Goal: Communication & Community: Answer question/provide support

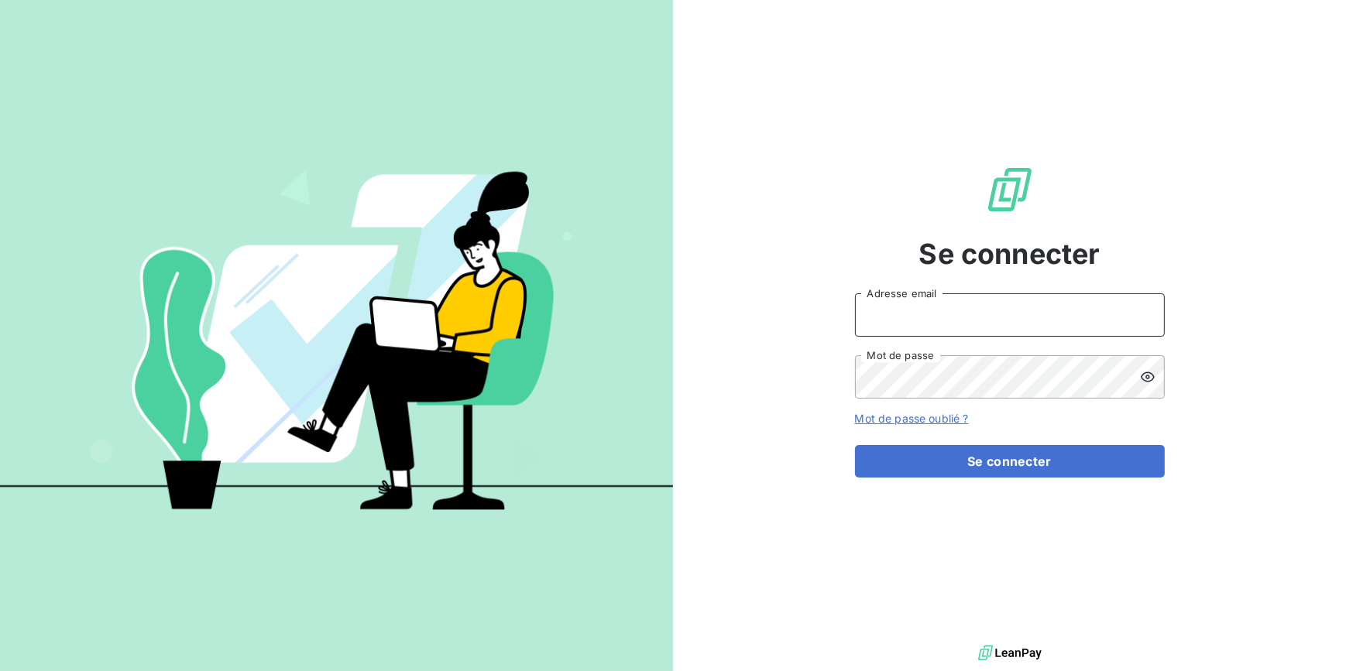
click at [1023, 320] on input "Adresse email" at bounding box center [1010, 314] width 310 height 43
type input "[EMAIL_ADDRESS][DOMAIN_NAME]"
click at [855, 445] on button "Se connecter" at bounding box center [1010, 461] width 310 height 33
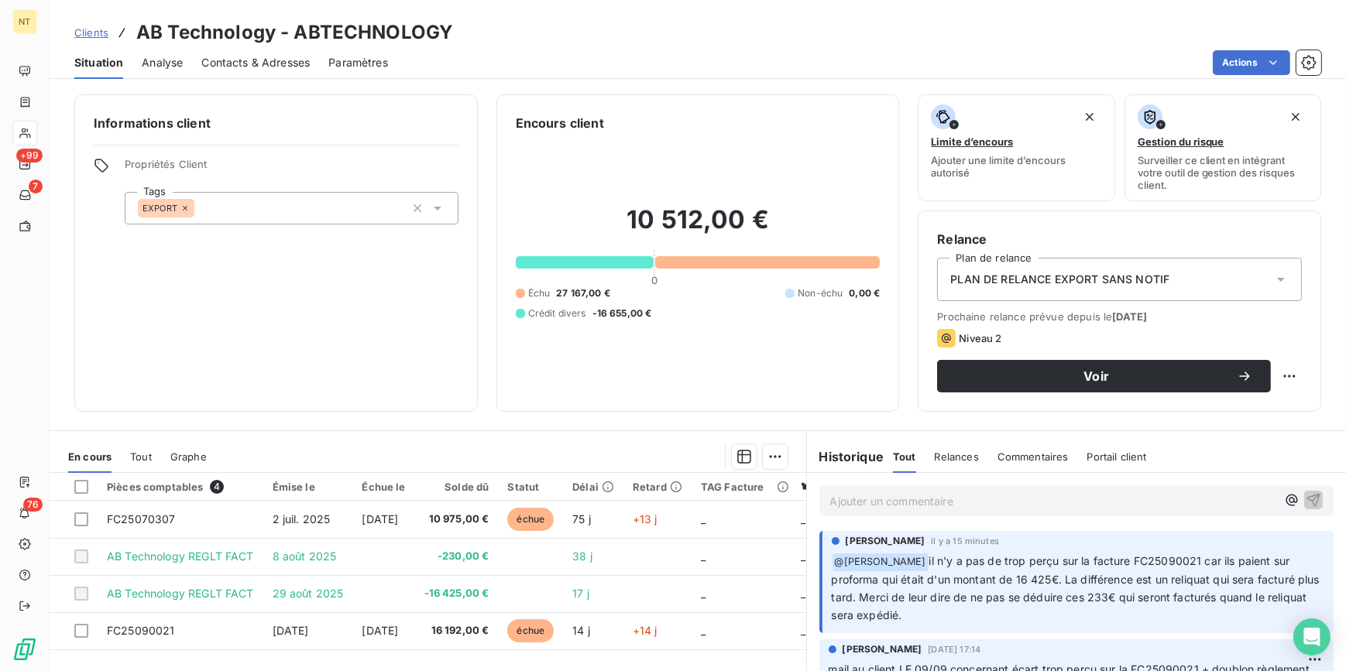
click at [842, 503] on p "Ajouter un commentaire ﻿" at bounding box center [1053, 501] width 447 height 19
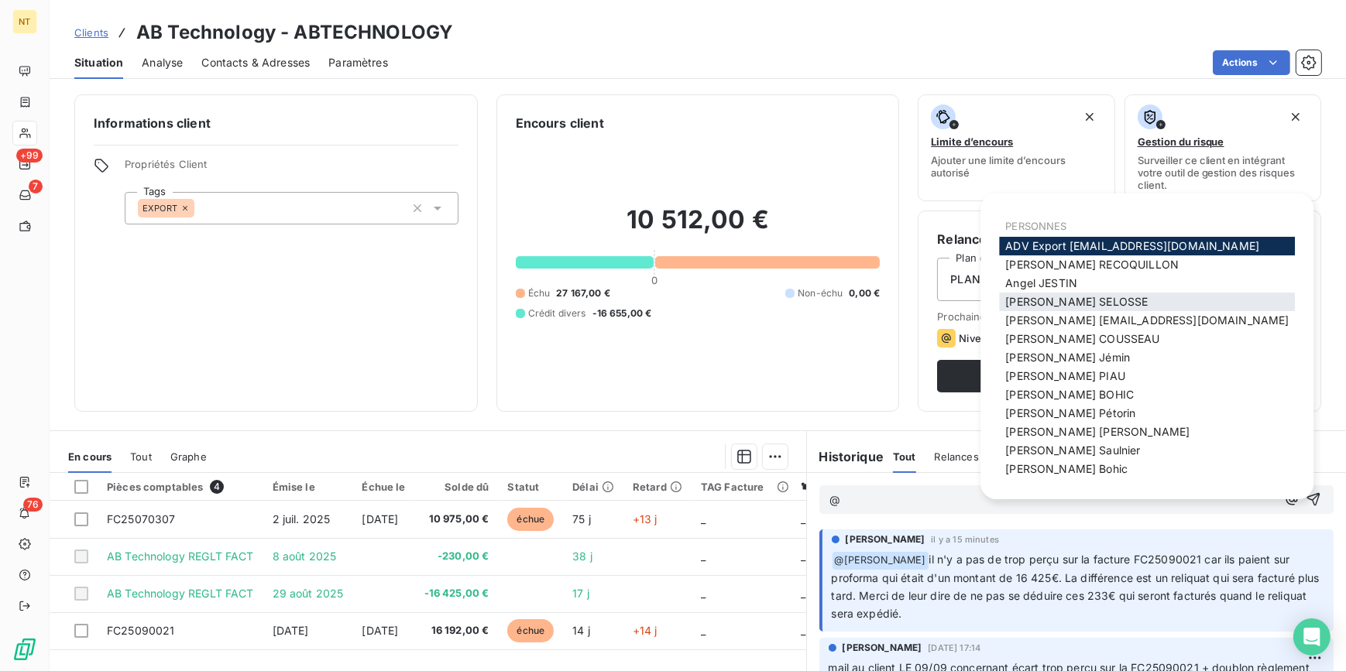
click at [1126, 304] on div "[PERSON_NAME]" at bounding box center [1147, 302] width 296 height 19
click at [1045, 299] on span "[PERSON_NAME]" at bounding box center [1076, 301] width 142 height 13
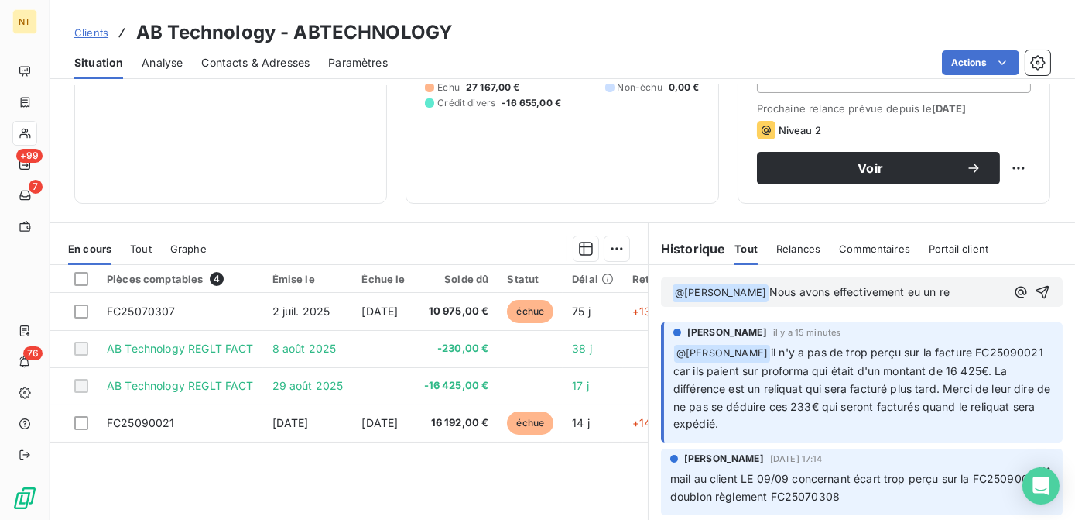
scroll to position [211, 0]
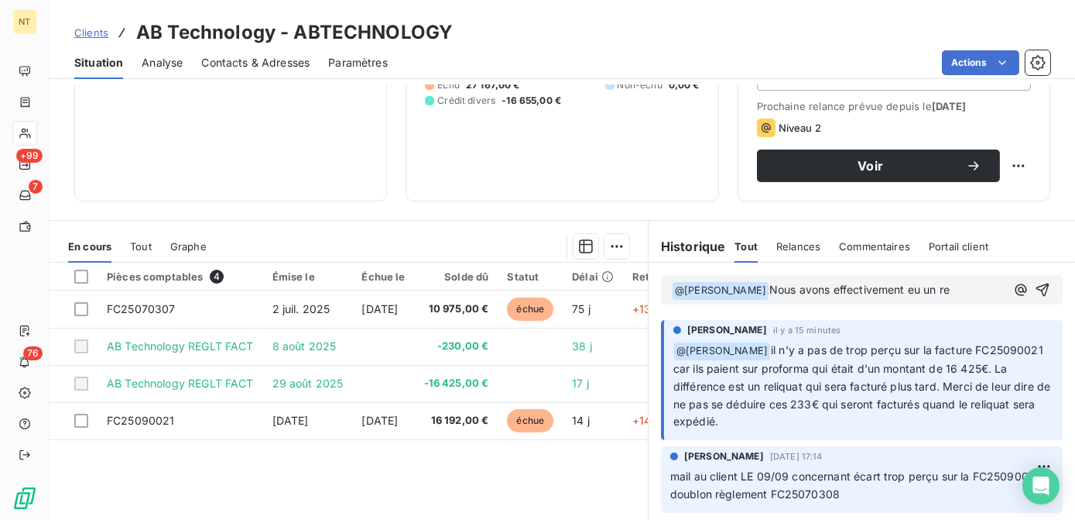
click at [934, 296] on span "Nous avons effectivement eu un re" at bounding box center [860, 289] width 180 height 13
click at [938, 299] on p "﻿ @ [PERSON_NAME] ﻿ Nous avons effectivement eu un re" at bounding box center [839, 290] width 334 height 19
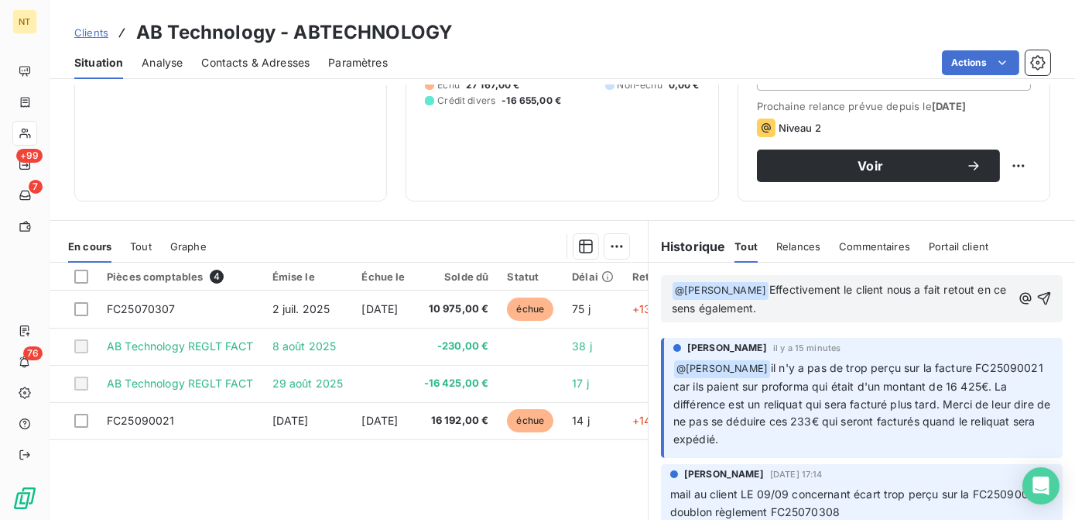
click at [966, 300] on span "Effectivement le client nous a fait retout en ce sens également." at bounding box center [841, 299] width 338 height 32
click at [902, 301] on span "Effectivement le client nous a fait retouen ce sens également." at bounding box center [837, 299] width 331 height 32
click at [962, 300] on span "Effectivement le client nous a fait retouen ce sens également." at bounding box center [837, 299] width 331 height 32
click at [853, 317] on p "﻿ @ [PERSON_NAME] ﻿ Effectivement le client nous a fait retour de mail en ce se…" at bounding box center [842, 299] width 340 height 36
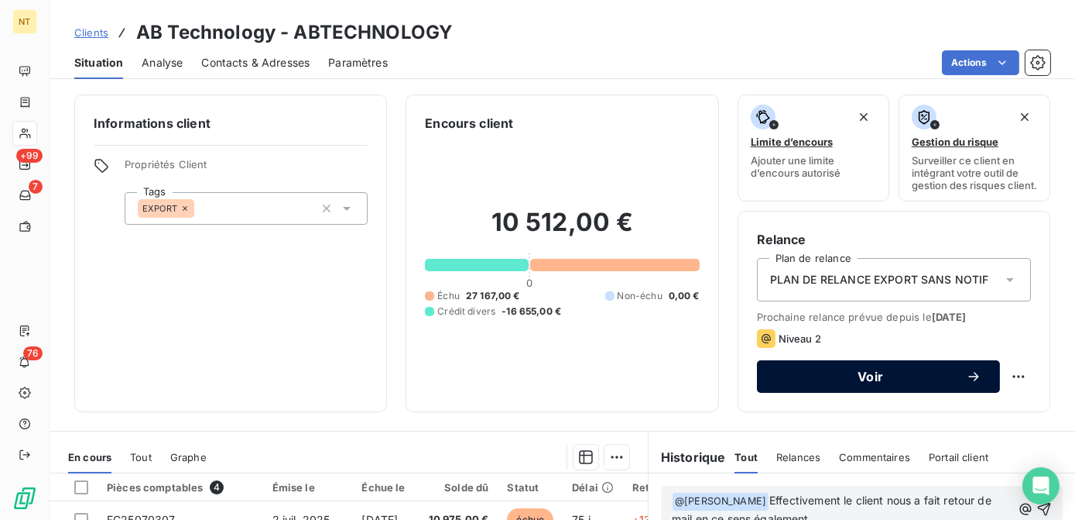
scroll to position [309, 0]
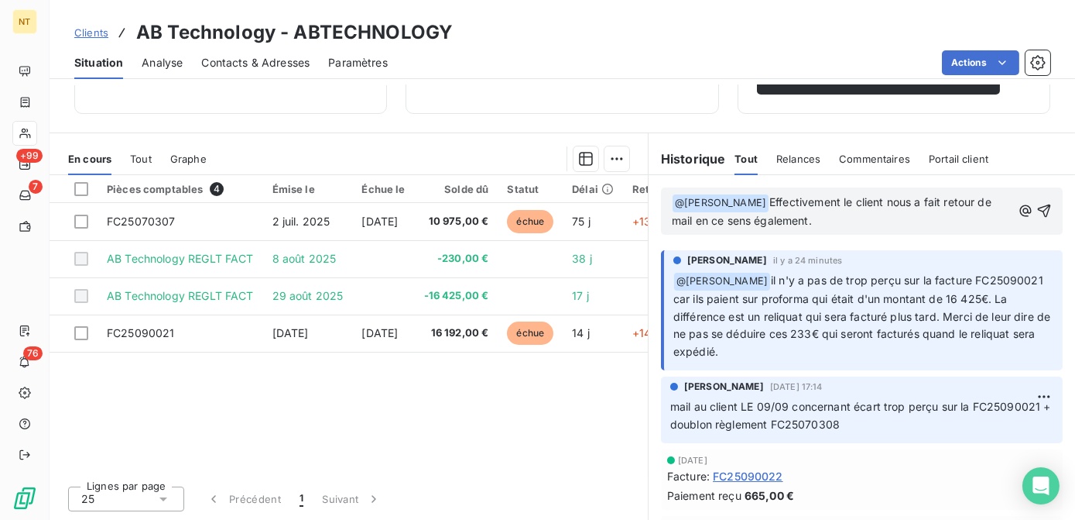
click at [814, 209] on p "﻿ @ [PERSON_NAME] ﻿ Effectivement le client nous a fait retour de mail en ce se…" at bounding box center [842, 212] width 340 height 36
click at [883, 201] on span "Effectivement le client nous a fait retour de mail en ce sens également." at bounding box center [833, 211] width 323 height 32
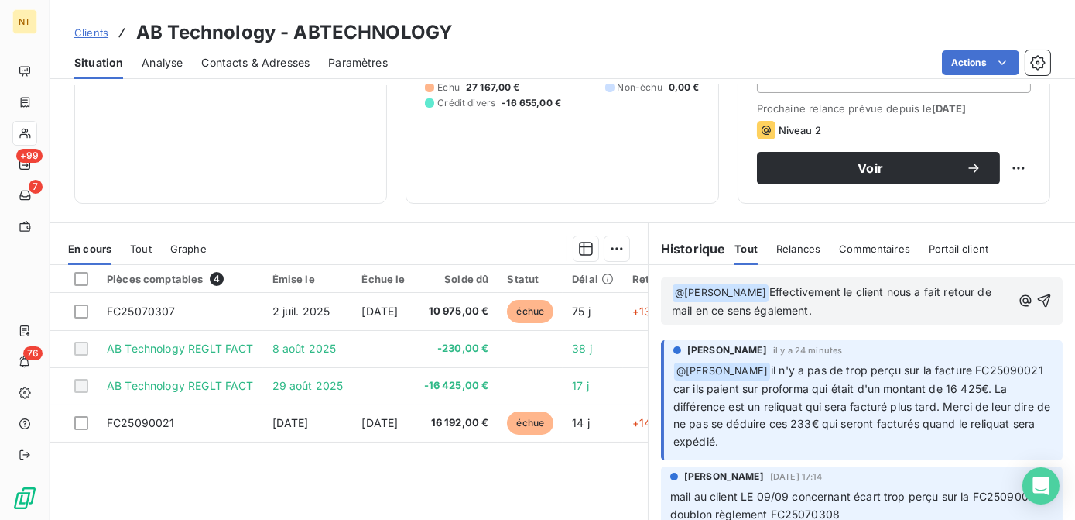
scroll to position [211, 0]
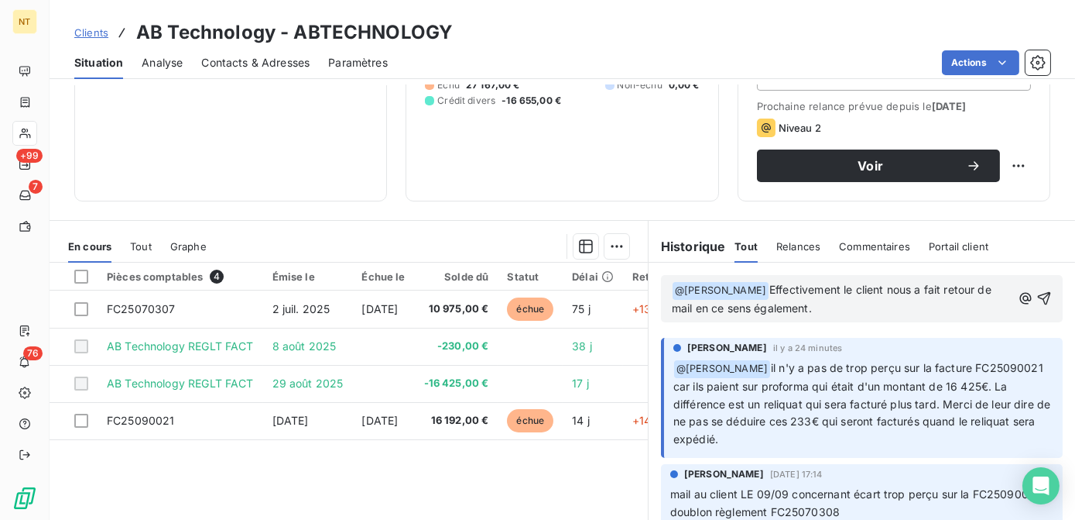
click at [820, 317] on p "﻿ @ [PERSON_NAME] ﻿ Effectivement le client nous a fait retour de mail en ce se…" at bounding box center [842, 299] width 340 height 36
click at [1037, 306] on icon "button" at bounding box center [1044, 297] width 15 height 15
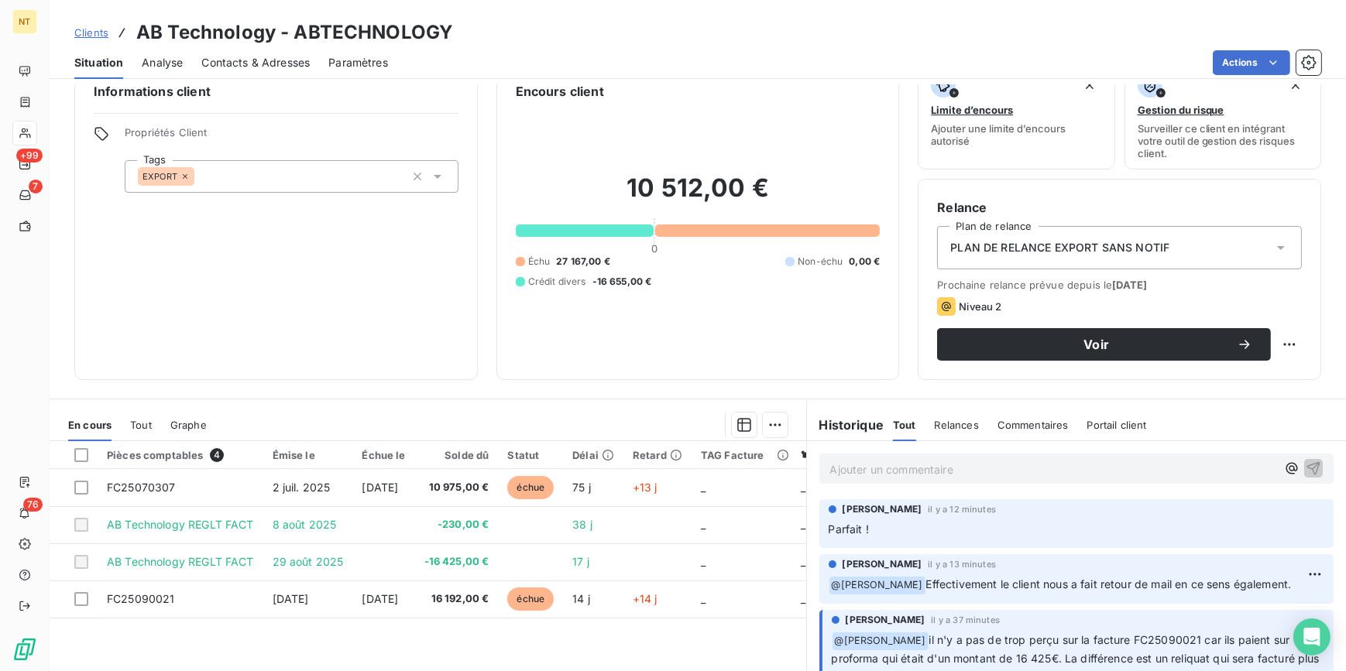
scroll to position [0, 0]
